Goal: Information Seeking & Learning: Learn about a topic

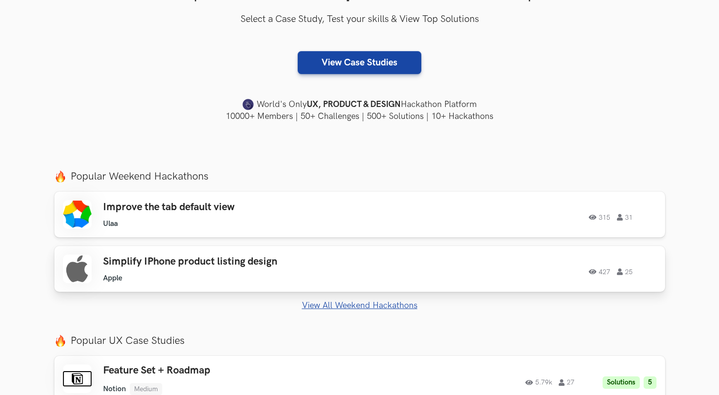
scroll to position [210, 0]
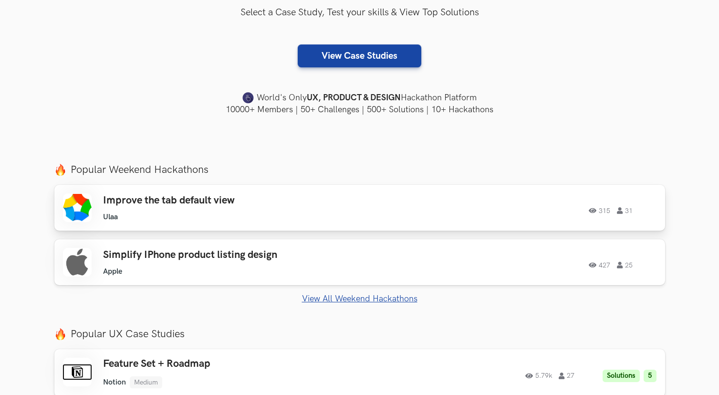
click at [364, 202] on h3 "Improve the tab default view" at bounding box center [238, 200] width 271 height 12
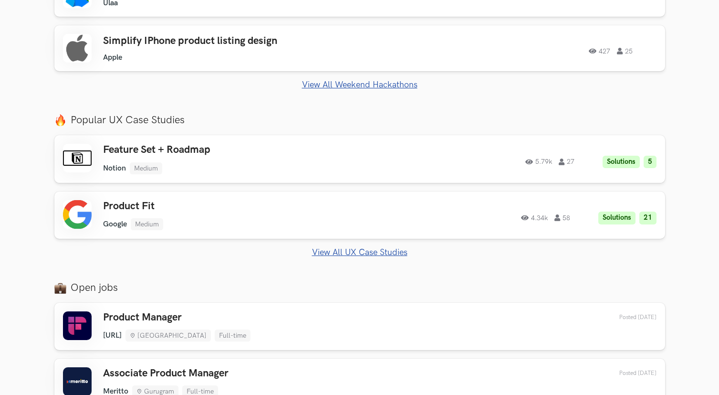
scroll to position [508, 0]
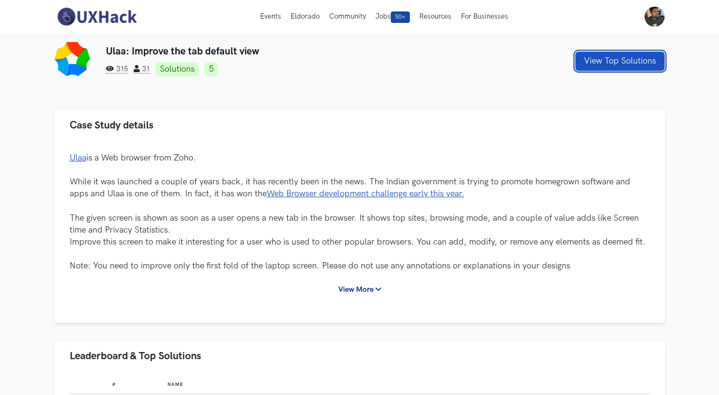
click at [602, 62] on button "View Top Solutions" at bounding box center [619, 61] width 89 height 19
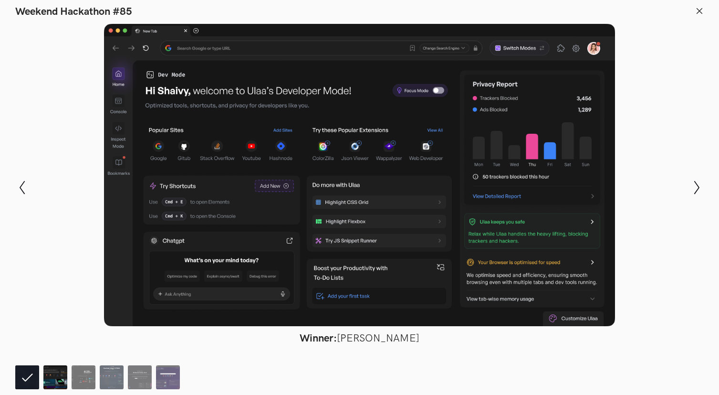
click at [54, 377] on img at bounding box center [55, 377] width 24 height 24
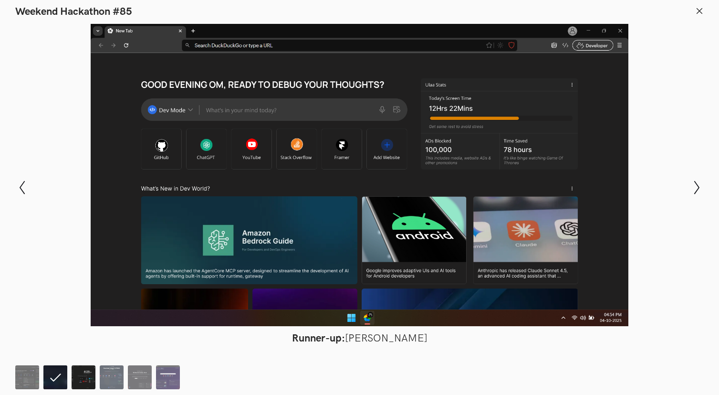
click at [84, 372] on img at bounding box center [84, 377] width 24 height 24
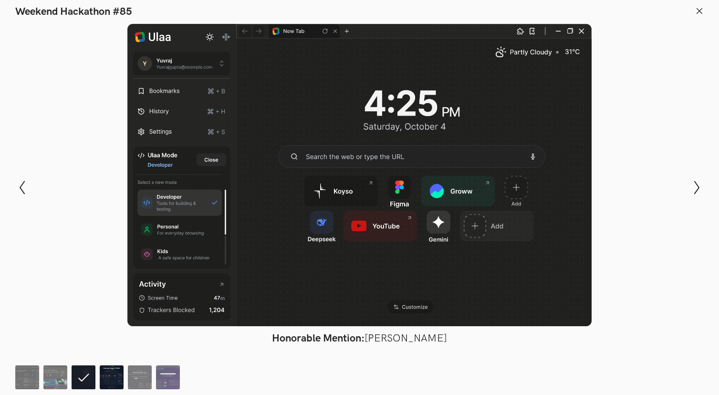
click at [112, 380] on img at bounding box center [112, 377] width 24 height 24
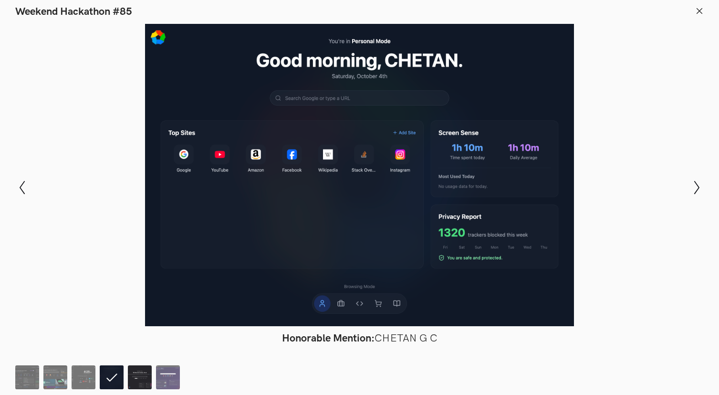
click at [138, 380] on img at bounding box center [140, 377] width 24 height 24
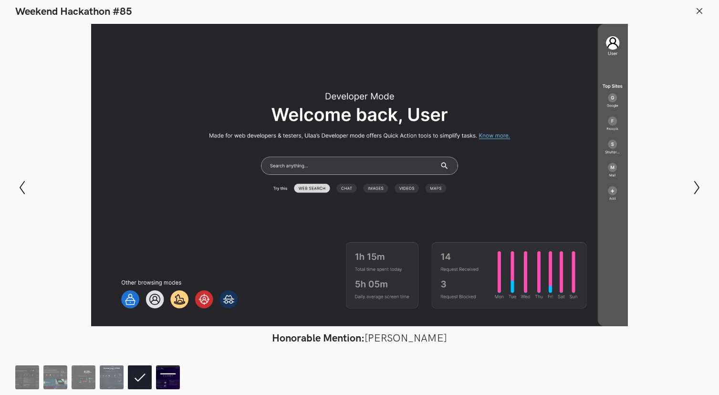
click at [158, 378] on img at bounding box center [168, 377] width 24 height 24
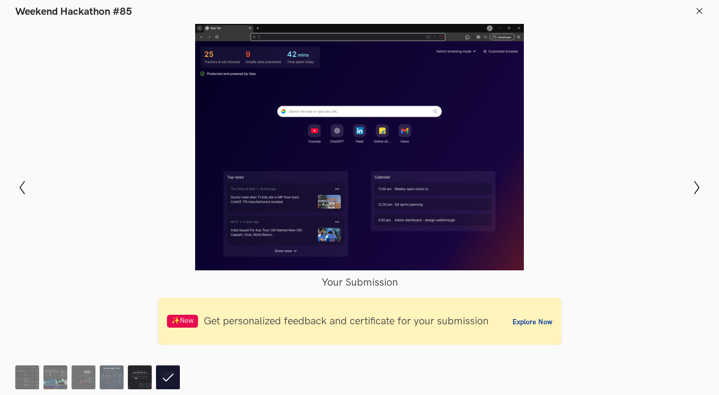
click at [143, 377] on img at bounding box center [140, 377] width 24 height 24
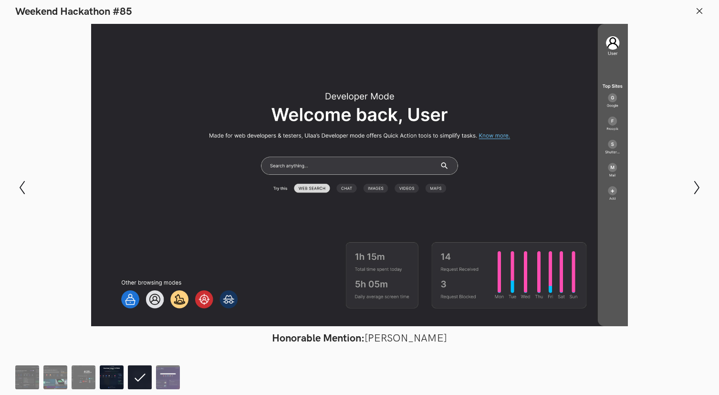
click at [115, 377] on img at bounding box center [112, 377] width 24 height 24
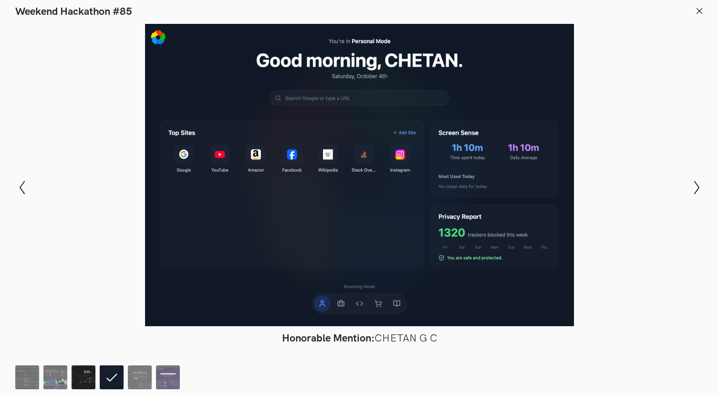
click at [93, 374] on img at bounding box center [84, 377] width 24 height 24
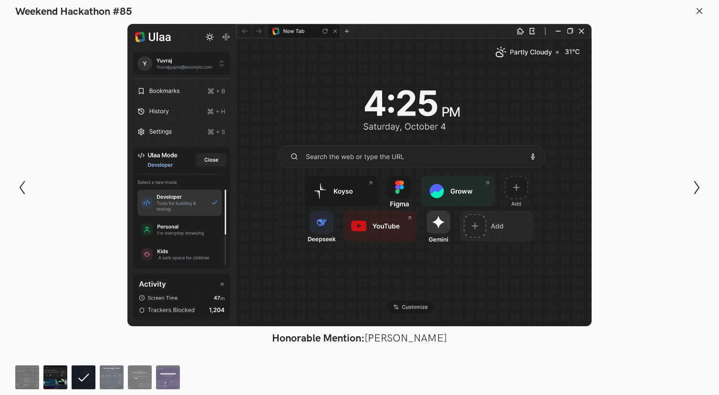
click at [60, 377] on img at bounding box center [55, 377] width 24 height 24
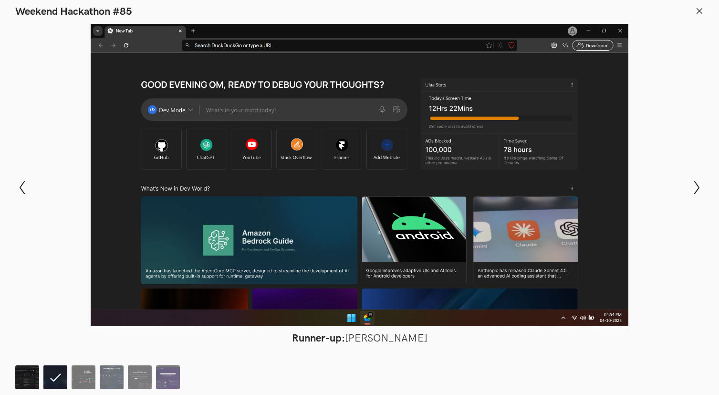
click at [24, 378] on img at bounding box center [27, 377] width 24 height 24
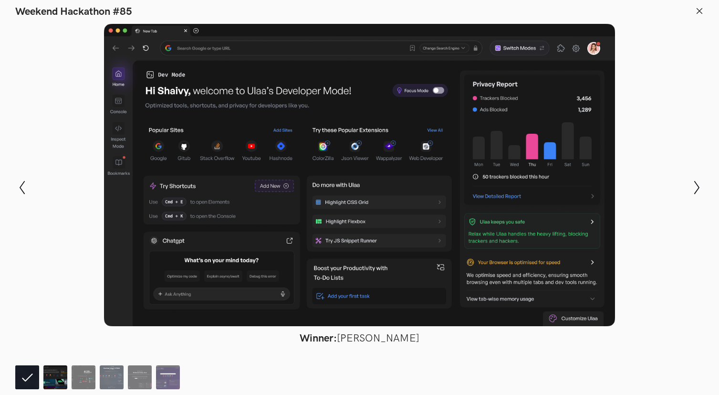
click at [61, 374] on img at bounding box center [55, 377] width 24 height 24
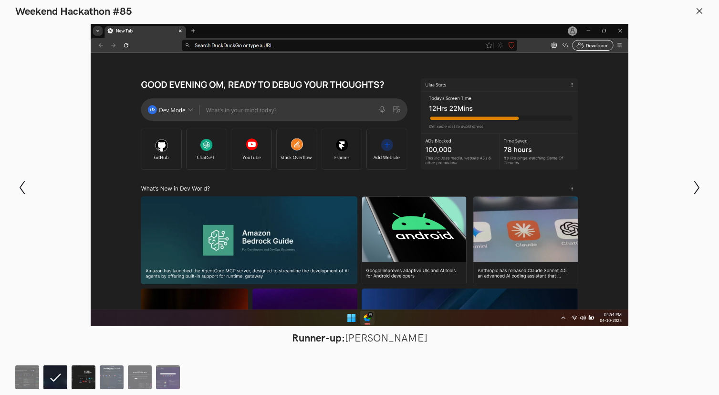
click at [80, 374] on img at bounding box center [84, 377] width 24 height 24
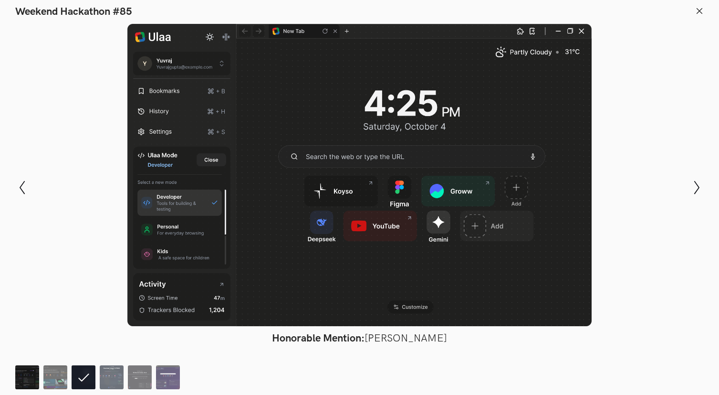
click at [32, 374] on img at bounding box center [27, 377] width 24 height 24
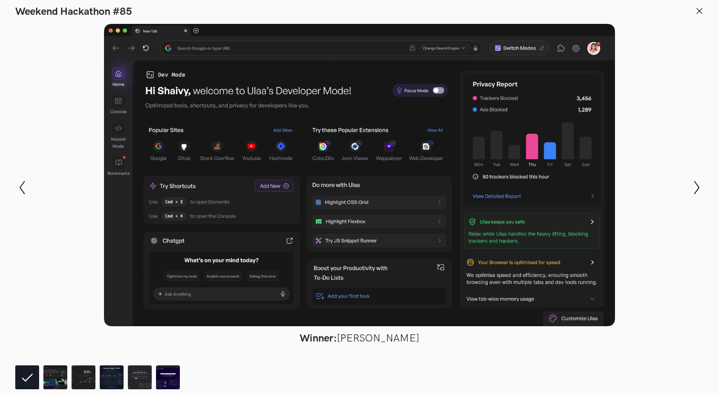
click at [700, 10] on line at bounding box center [699, 10] width 5 height 5
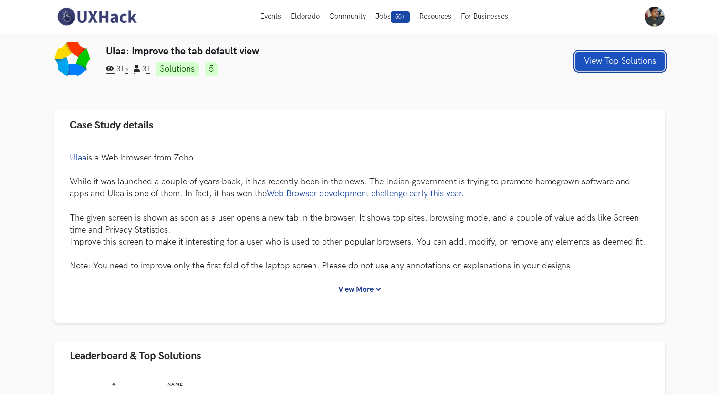
click at [613, 65] on button "View Top Solutions" at bounding box center [619, 61] width 89 height 19
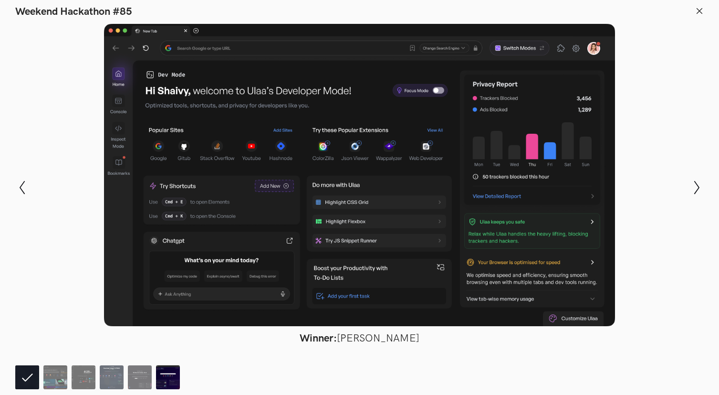
click at [170, 382] on img at bounding box center [168, 377] width 24 height 24
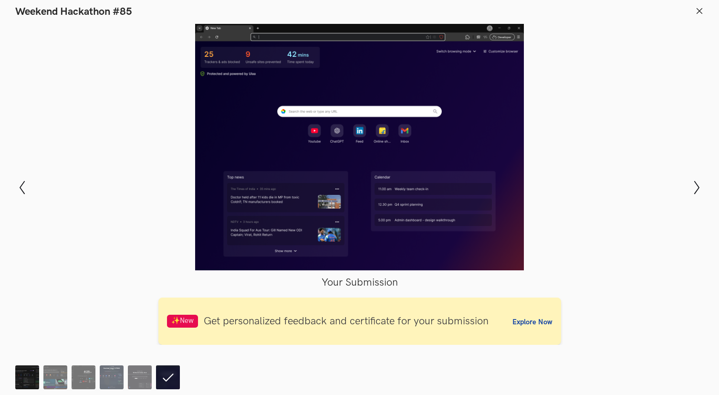
click at [34, 378] on img at bounding box center [27, 377] width 24 height 24
